Goal: Navigation & Orientation: Find specific page/section

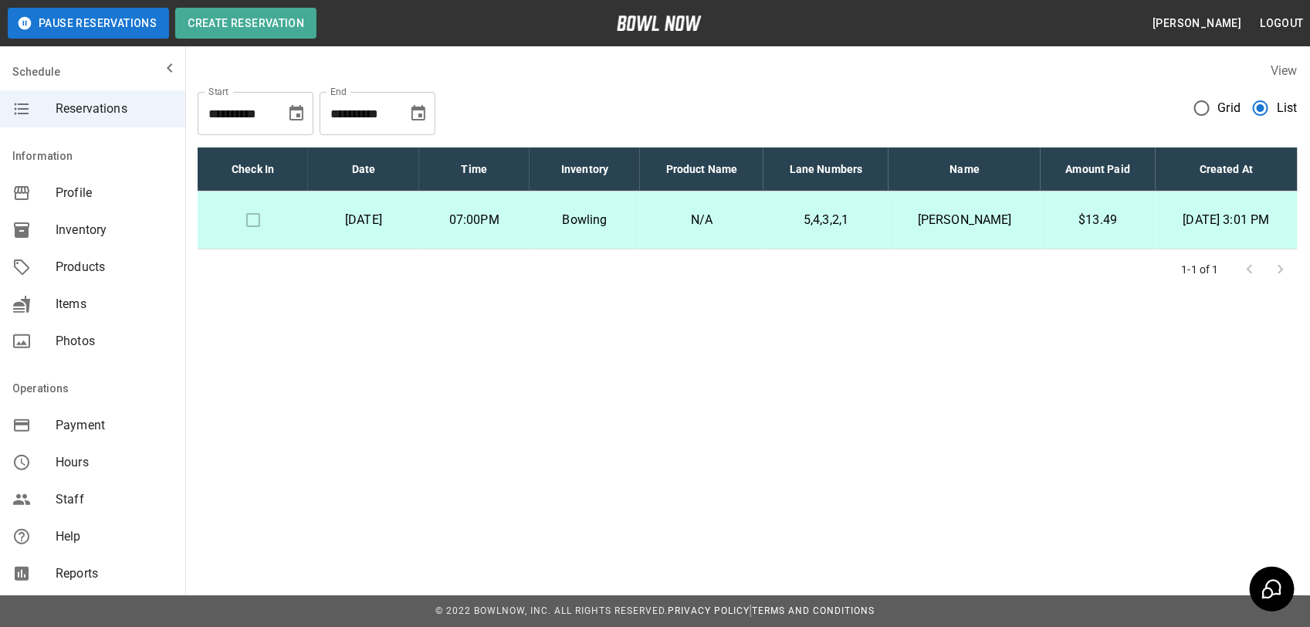
scroll to position [97, 0]
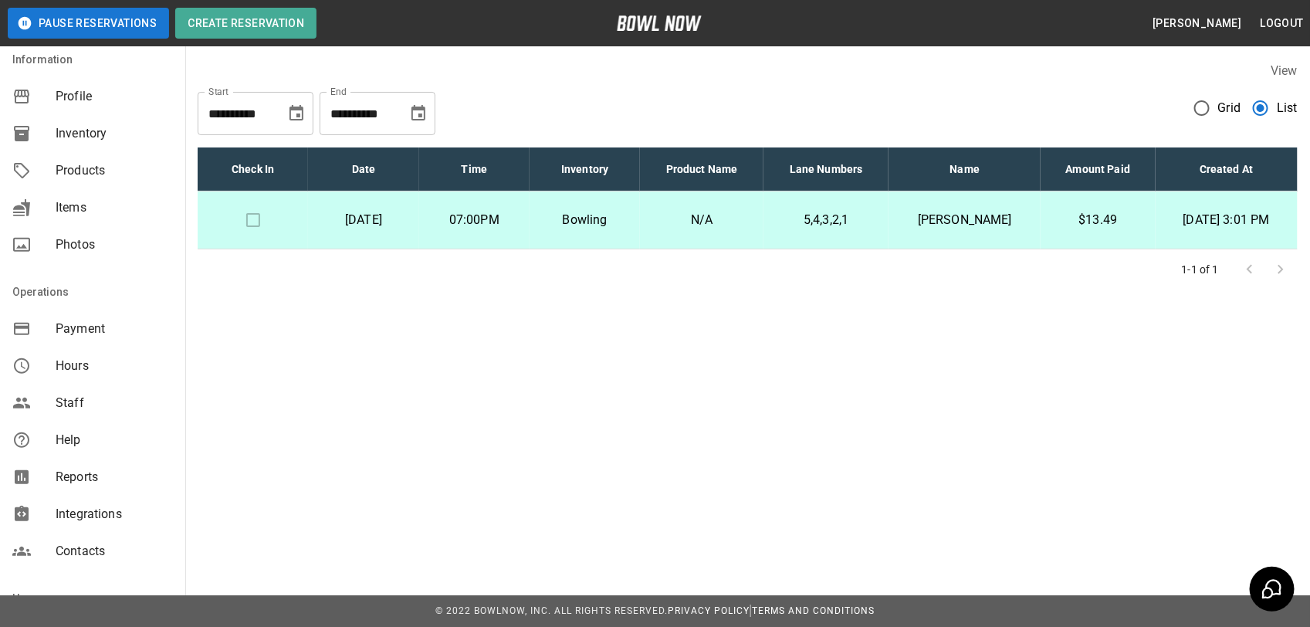
click at [68, 395] on span "Staff" at bounding box center [114, 403] width 117 height 19
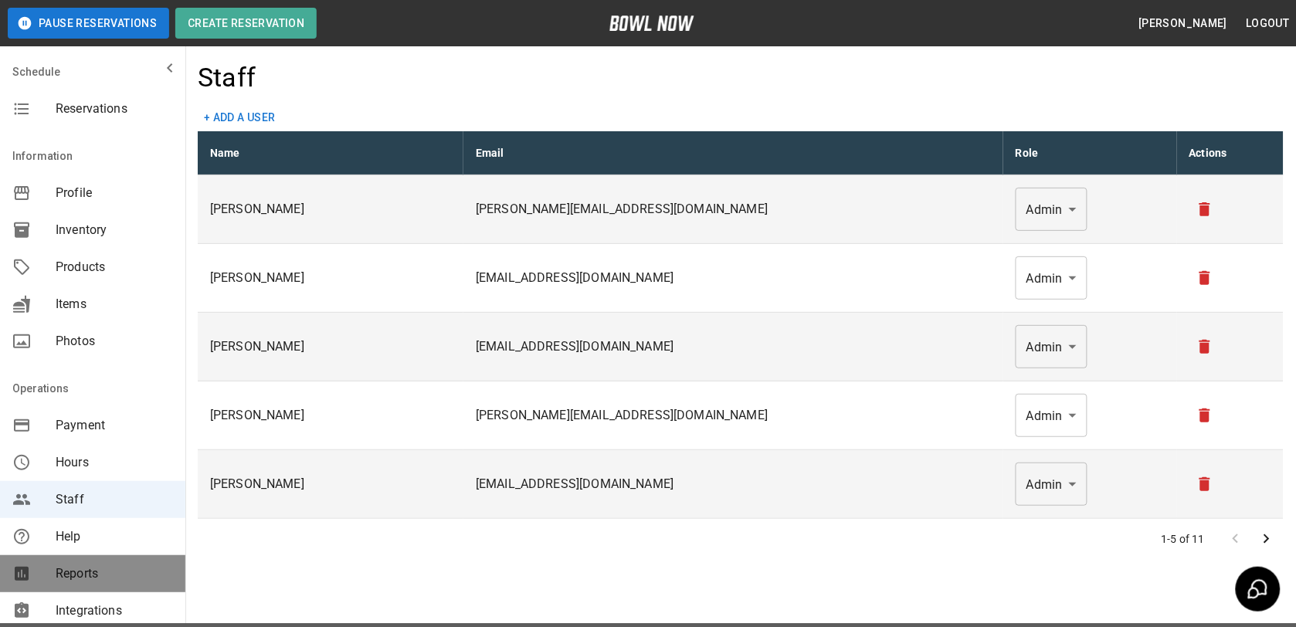
click at [93, 574] on span "Reports" at bounding box center [114, 573] width 117 height 19
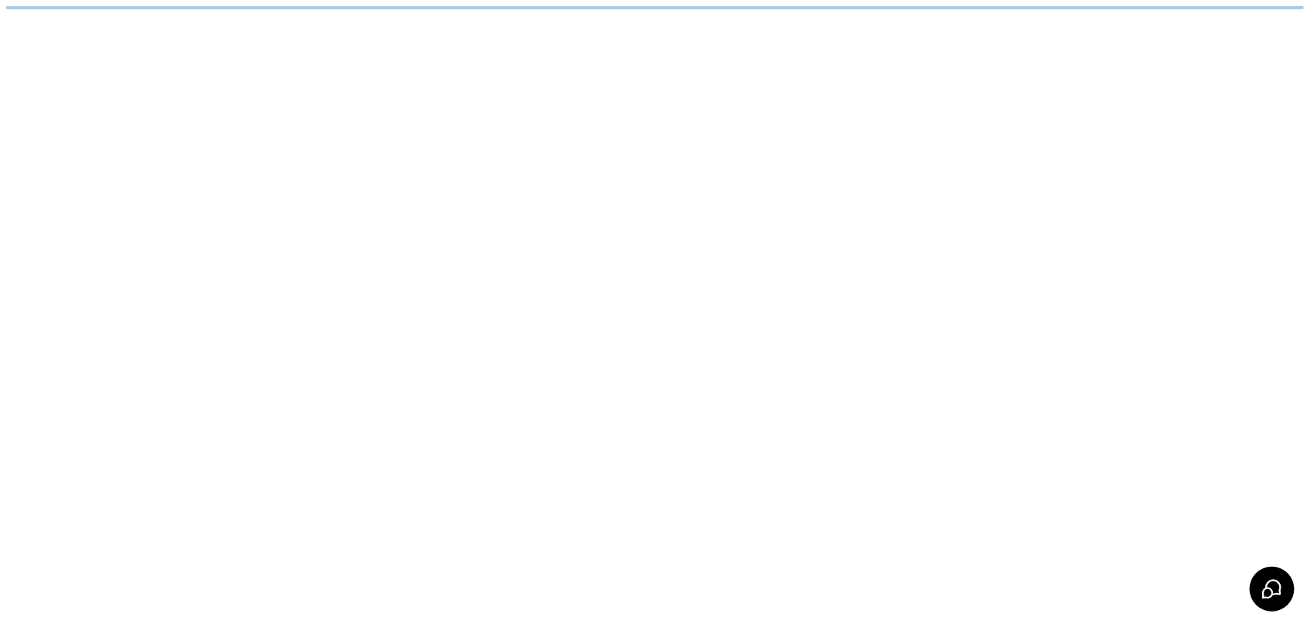
drag, startPoint x: 93, startPoint y: 574, endPoint x: 147, endPoint y: 63, distance: 513.2
click at [147, 15] on html "/businesses/EFjKfRvjWPeb6Xvbf9hK/reports" at bounding box center [655, 7] width 1310 height 15
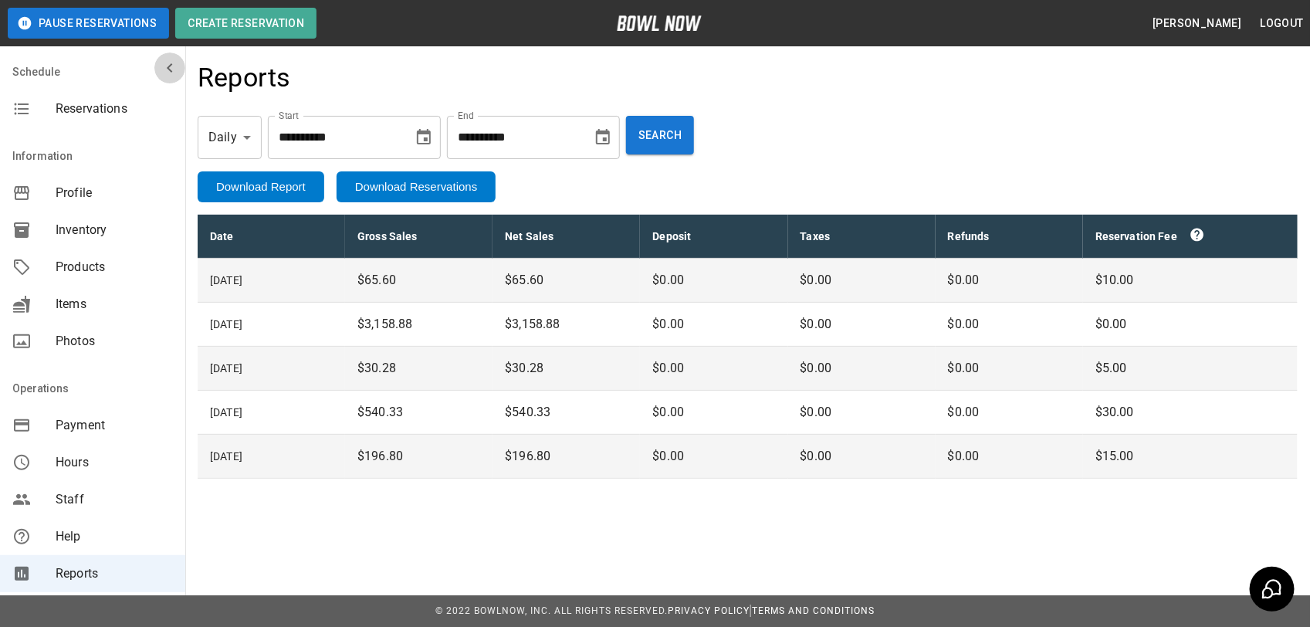
click at [161, 67] on icon "mailbox folders" at bounding box center [170, 68] width 19 height 19
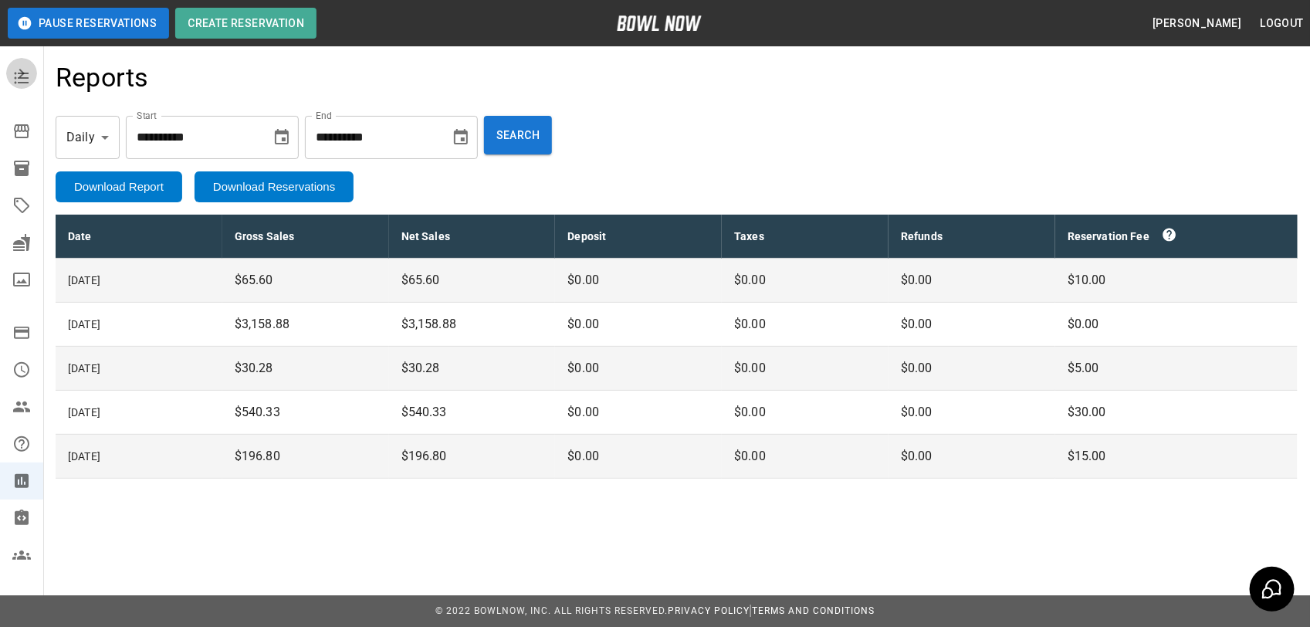
click at [14, 81] on icon "mailbox folders" at bounding box center [21, 73] width 19 height 19
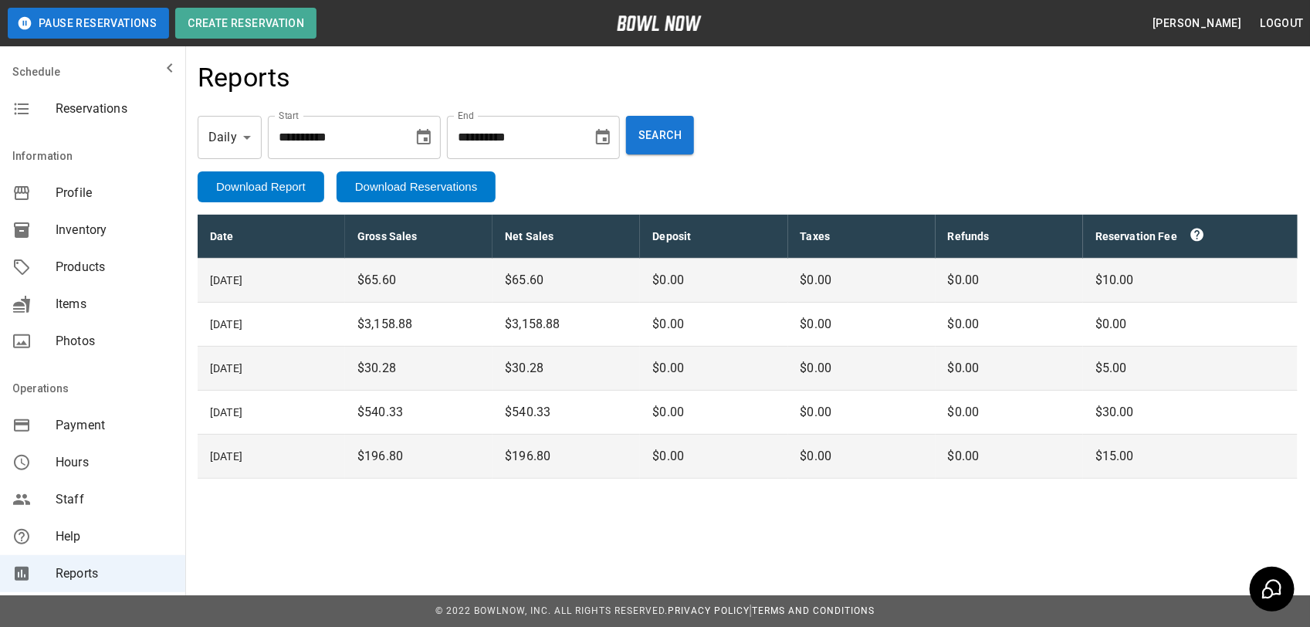
click at [22, 109] on icon "mailbox folders" at bounding box center [22, 109] width 15 height 12
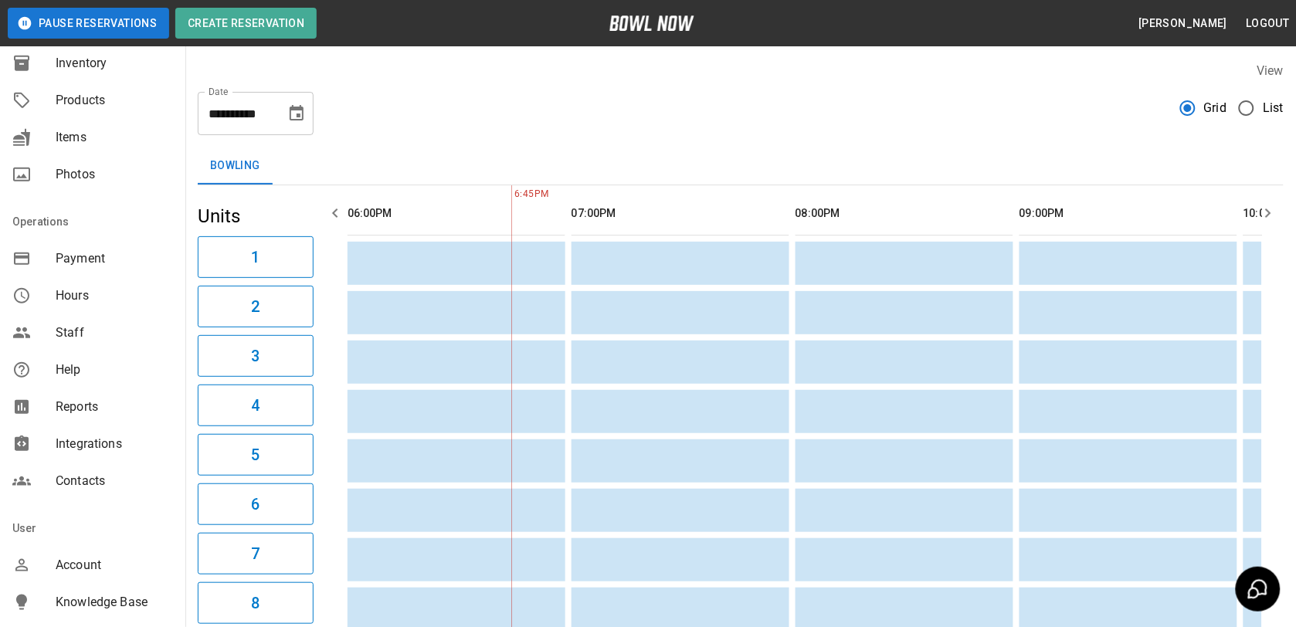
scroll to position [147, 0]
